Goal: Find contact information: Find contact information

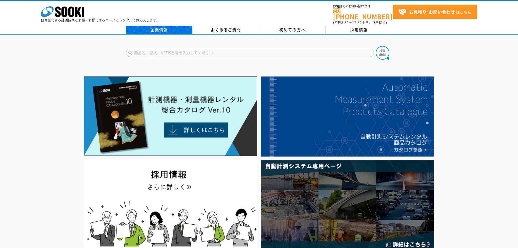
click at [148, 28] on link "企業情報" at bounding box center [159, 30] width 67 height 8
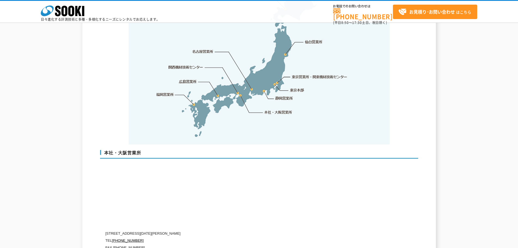
scroll to position [1088, 0]
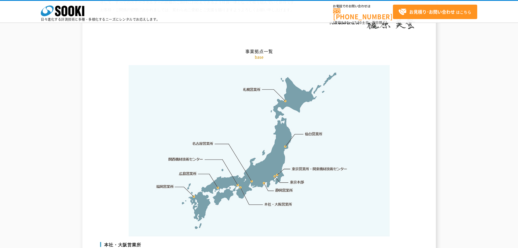
click at [319, 166] on link "東京営業所・関東機材技術センター" at bounding box center [320, 168] width 56 height 5
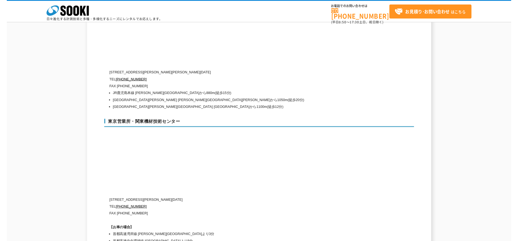
scroll to position [2243, 0]
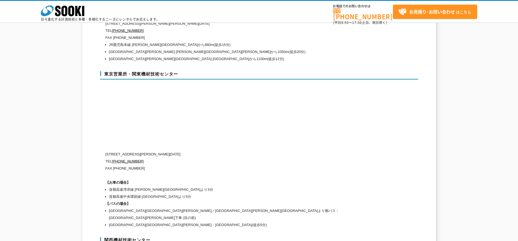
click at [319, 55] on li "福岡市箱崎線 貝塚から1100m(徒歩12分)" at bounding box center [237, 58] width 257 height 7
